Goal: Navigation & Orientation: Find specific page/section

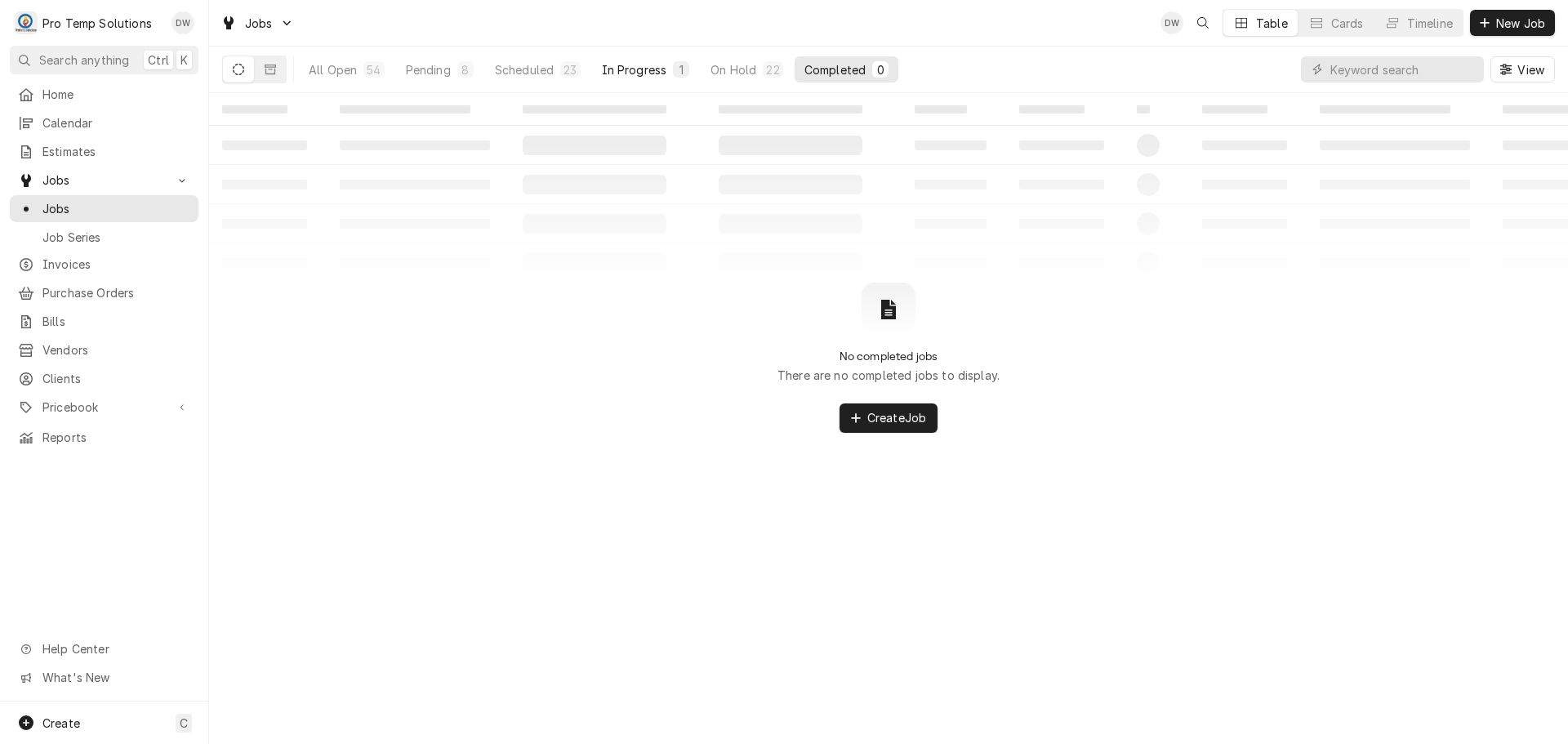
click at [649, 68] on div "In Progress" at bounding box center [634, 69] width 65 height 18
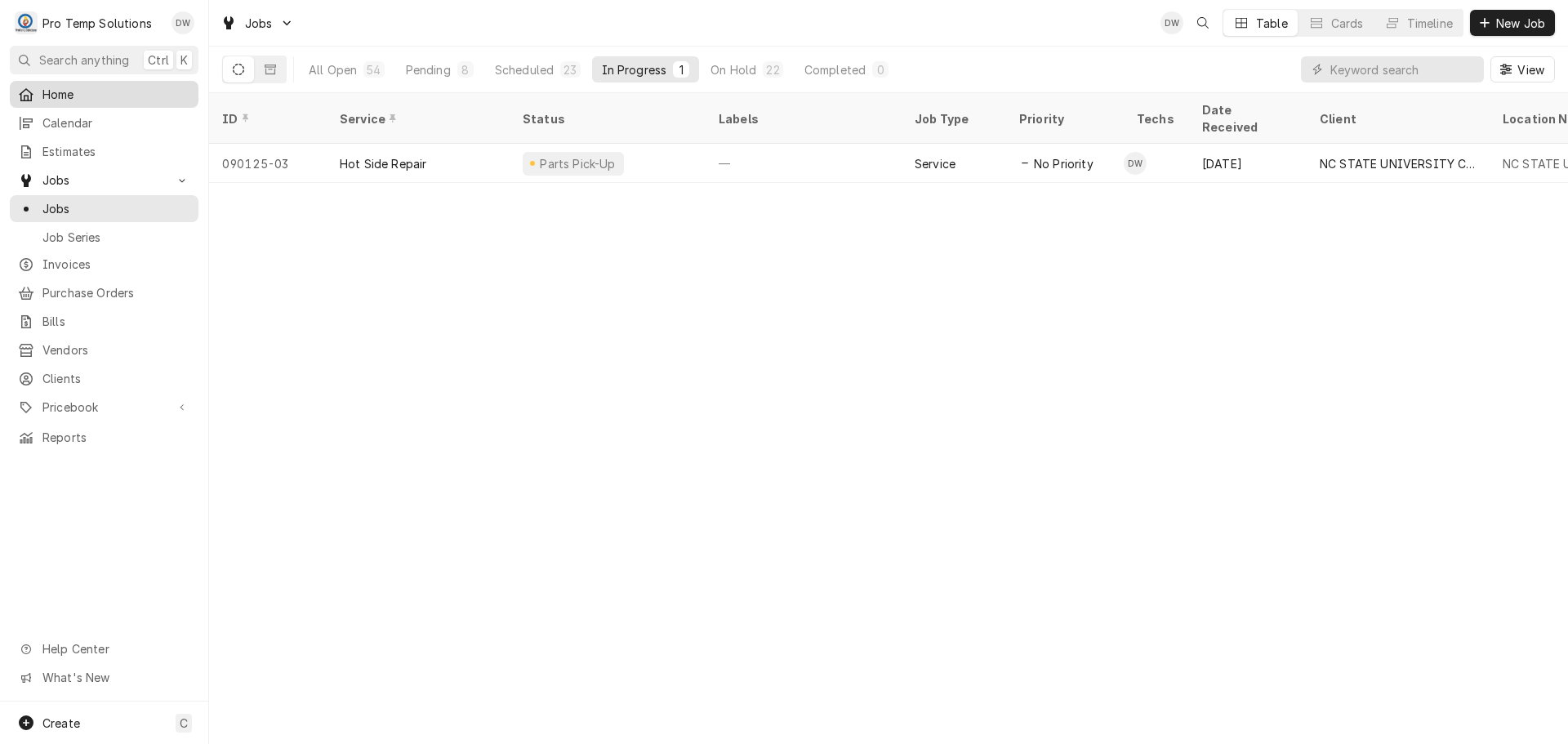
click at [53, 86] on span "Home" at bounding box center [116, 94] width 147 height 18
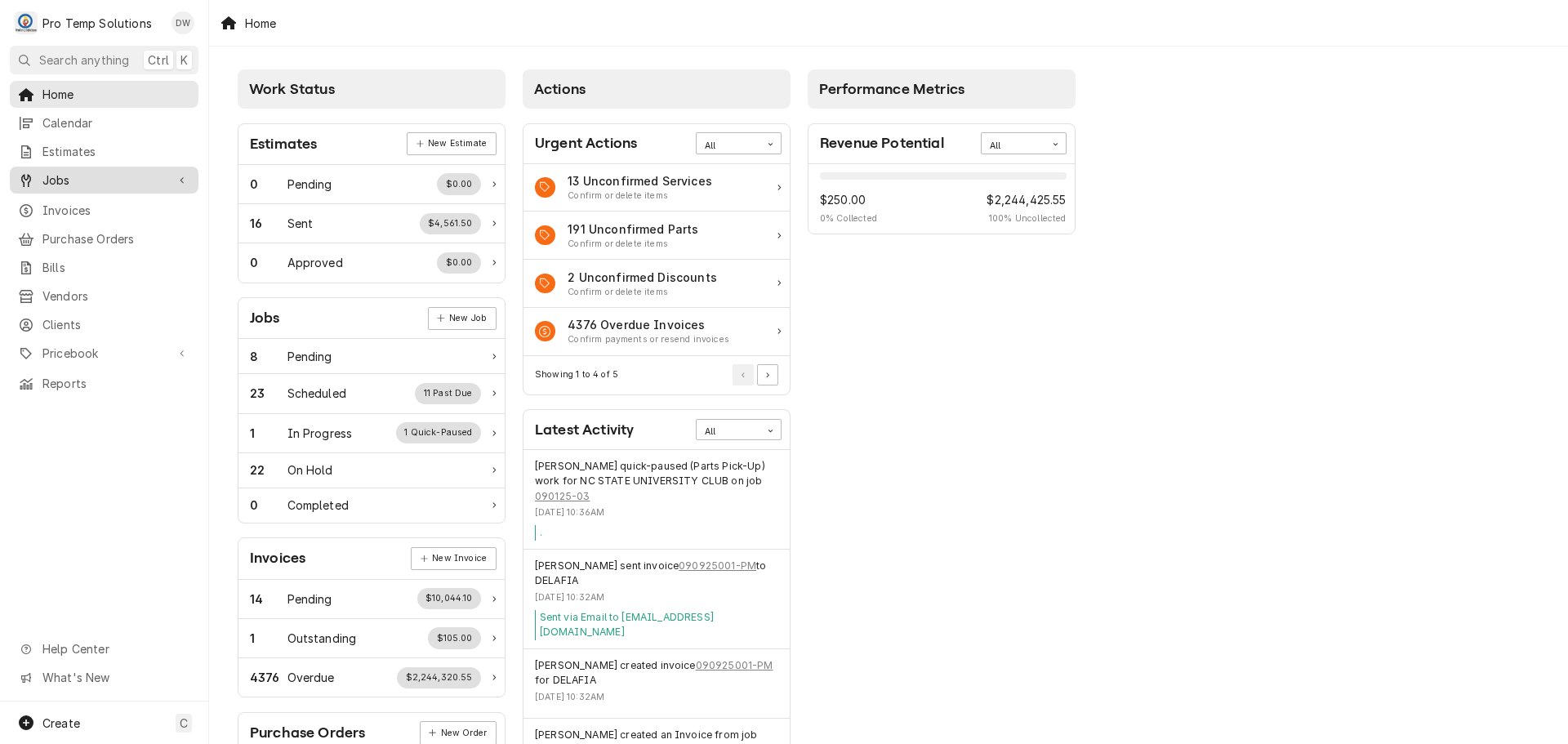
click at [60, 175] on span "Jobs" at bounding box center [104, 180] width 124 height 18
click at [64, 174] on span "Jobs" at bounding box center [104, 180] width 124 height 18
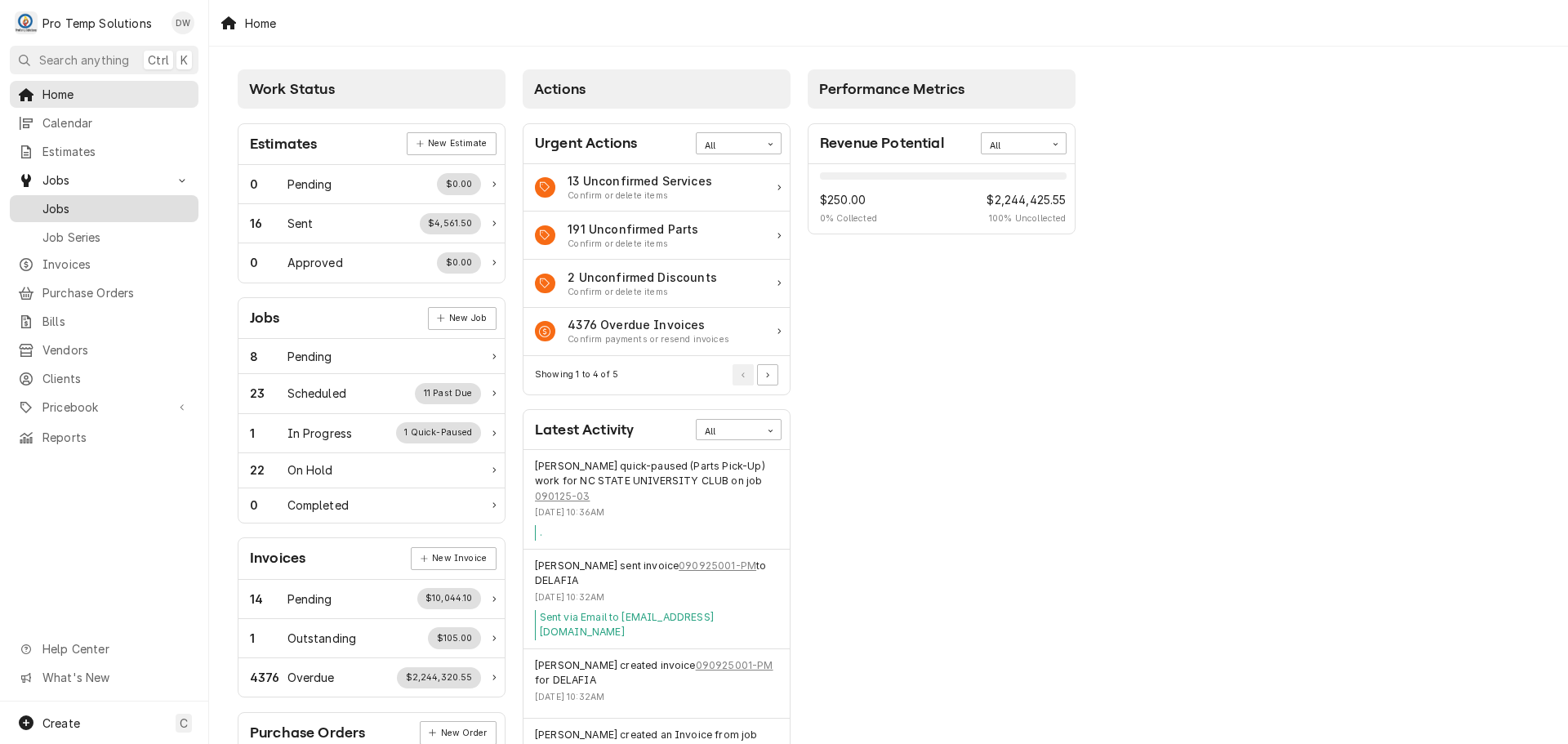
click at [54, 207] on span "Jobs" at bounding box center [116, 208] width 147 height 18
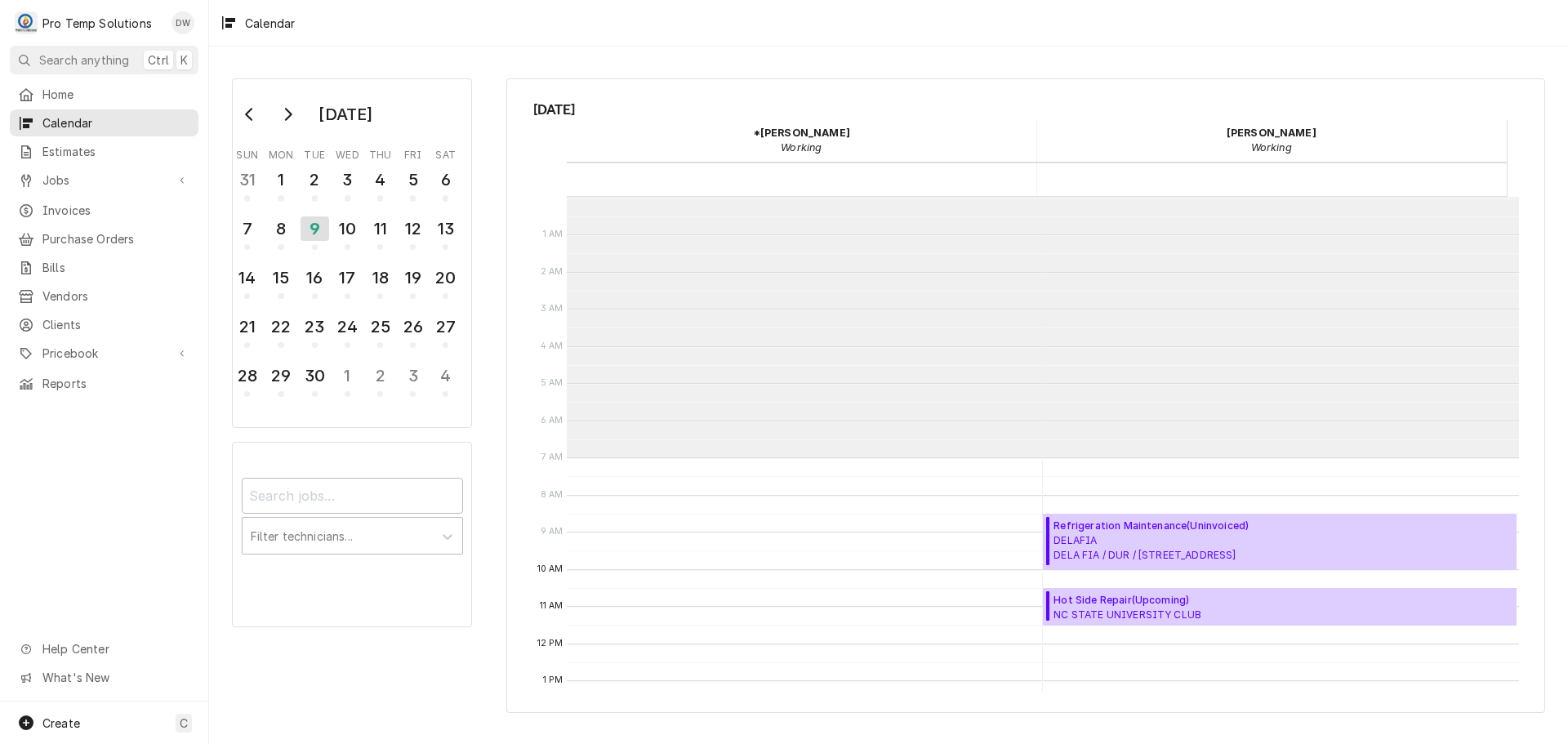
scroll to position [261, 0]
